Goal: Entertainment & Leisure: Consume media (video, audio)

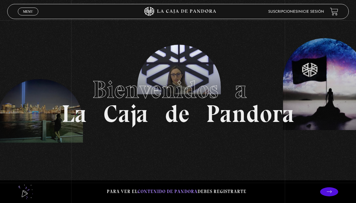
click at [308, 13] on link "Inicie sesión" at bounding box center [311, 12] width 27 height 4
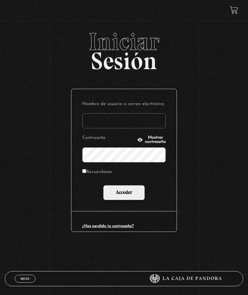
click at [121, 118] on input "Nombre de usuario o correo electrónico" at bounding box center [123, 120] width 83 height 15
type input "Karine Astua"
click at [145, 140] on span "Mostrar contraseña" at bounding box center [155, 140] width 21 height 8
click at [131, 189] on input "Acceder" at bounding box center [124, 192] width 42 height 15
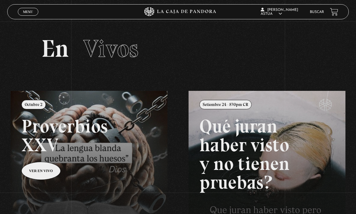
click at [37, 12] on link "Menu Cerrar" at bounding box center [28, 12] width 21 height 8
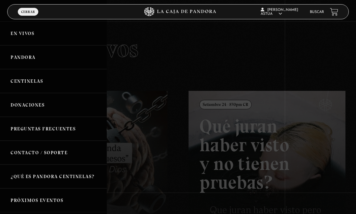
click at [78, 58] on link "Pandora" at bounding box center [53, 57] width 107 height 24
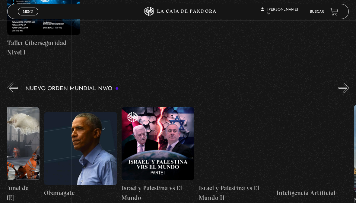
scroll to position [0, 5627]
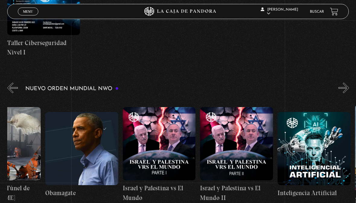
click at [253, 151] on figure at bounding box center [236, 143] width 73 height 73
